Goal: Task Accomplishment & Management: Manage account settings

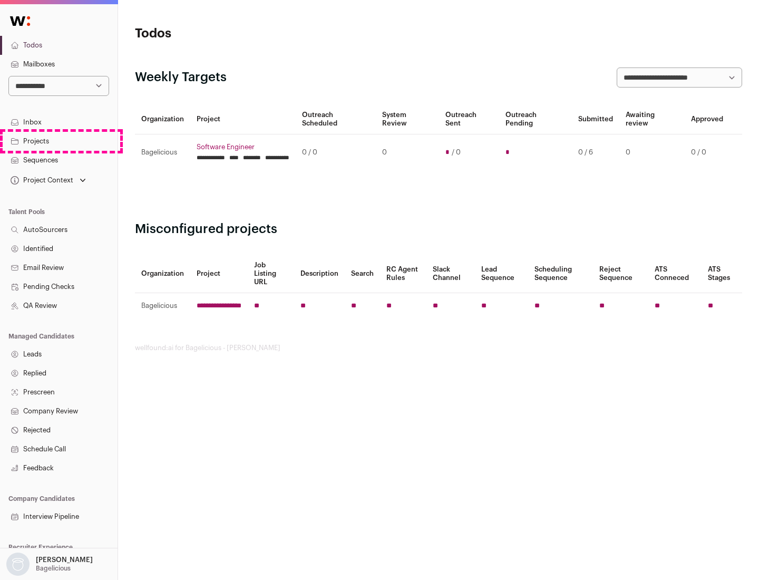
click at [58, 141] on link "Projects" at bounding box center [58, 141] width 117 height 19
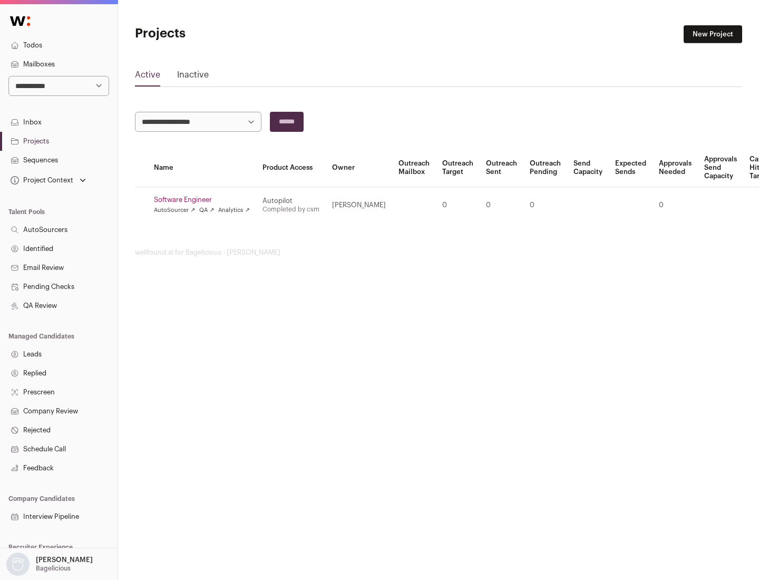
click at [205, 200] on link "Software Engineer" at bounding box center [202, 199] width 96 height 8
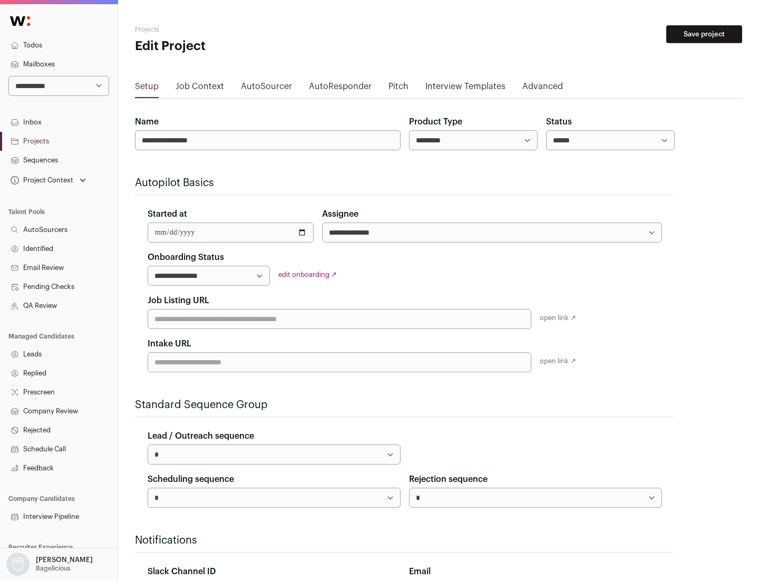
click at [704, 34] on button "Save project" at bounding box center [704, 34] width 76 height 18
